Goal: Task Accomplishment & Management: Manage account settings

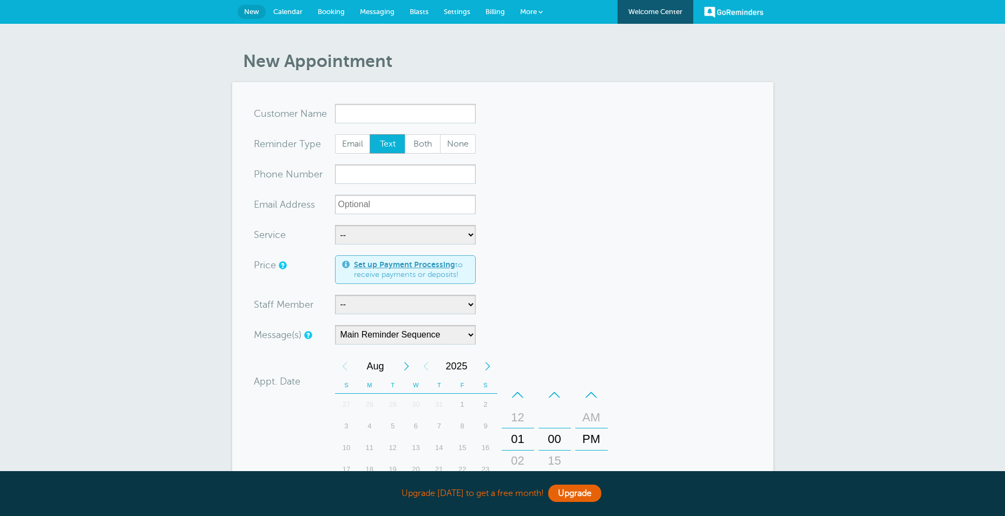
click at [451, 11] on span "Settings" at bounding box center [457, 12] width 27 height 8
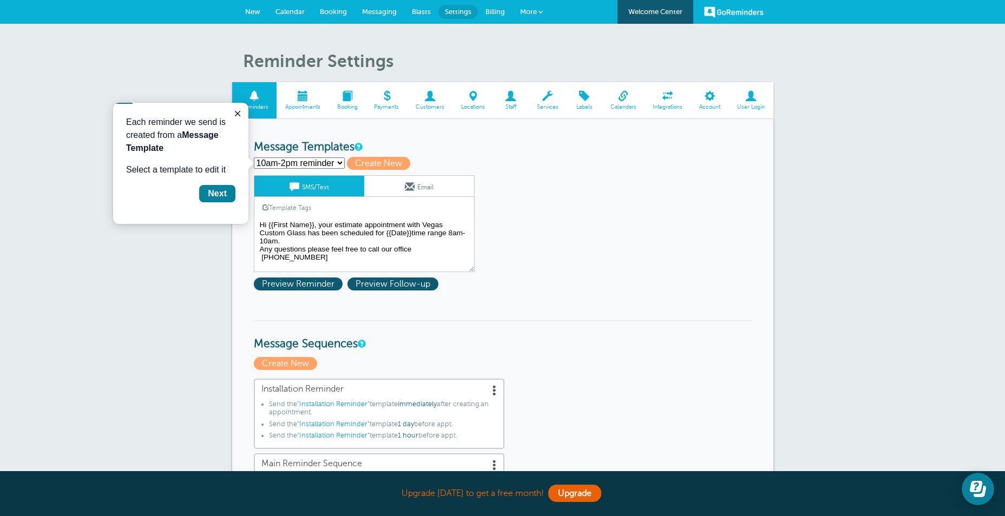
click at [340, 165] on select "10am-2pm reminder estimate 8am-10am reminder estimate Installation Reminder Rep…" at bounding box center [299, 163] width 91 height 11
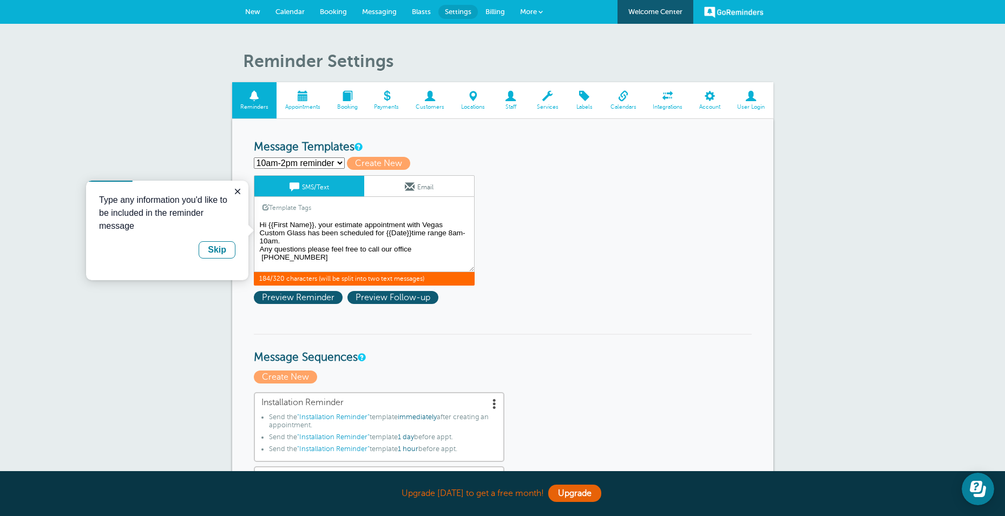
click at [334, 223] on textarea "Hi {{First Name}}, your estimate appointment with Vegas Custom Glass has been s…" at bounding box center [364, 245] width 221 height 54
